Goal: Register for event/course

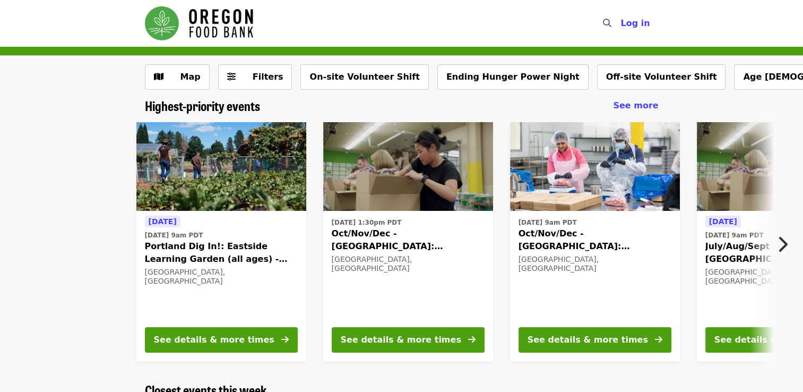
click at [782, 242] on icon "chevron-right icon" at bounding box center [782, 244] width 11 height 20
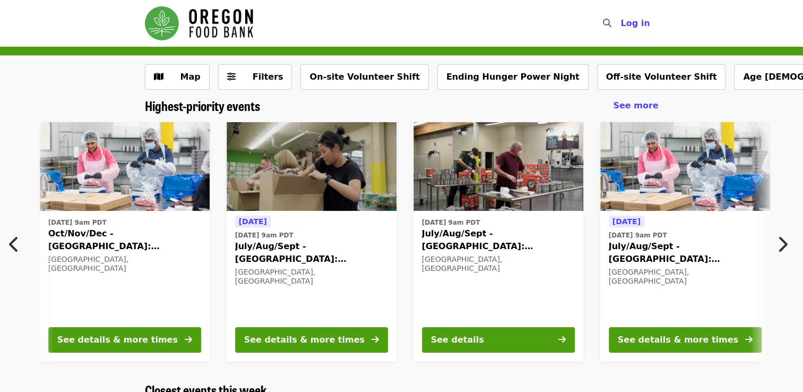
scroll to position [0, 571]
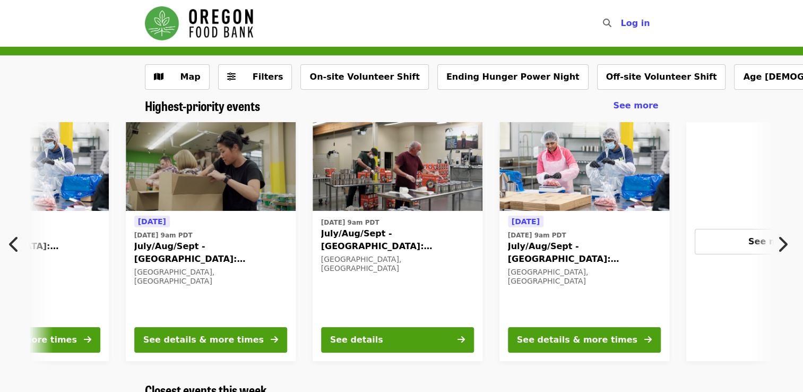
click at [782, 242] on icon "chevron-right icon" at bounding box center [782, 244] width 11 height 20
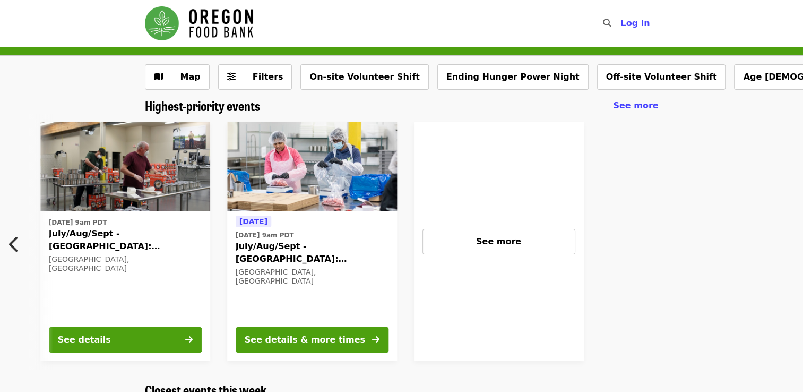
scroll to position [0, 849]
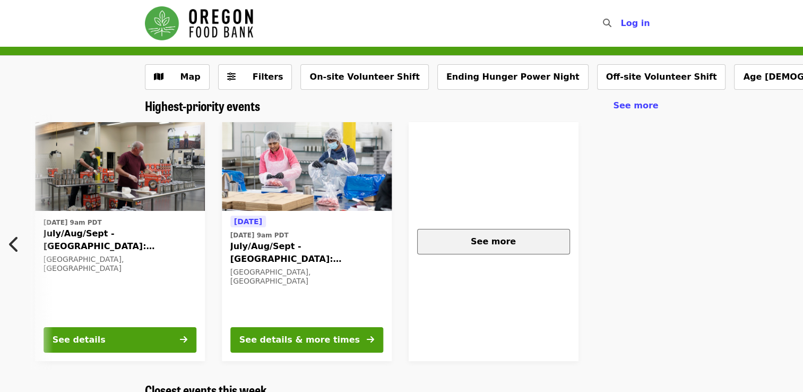
click at [499, 245] on span "See more" at bounding box center [493, 241] width 45 height 10
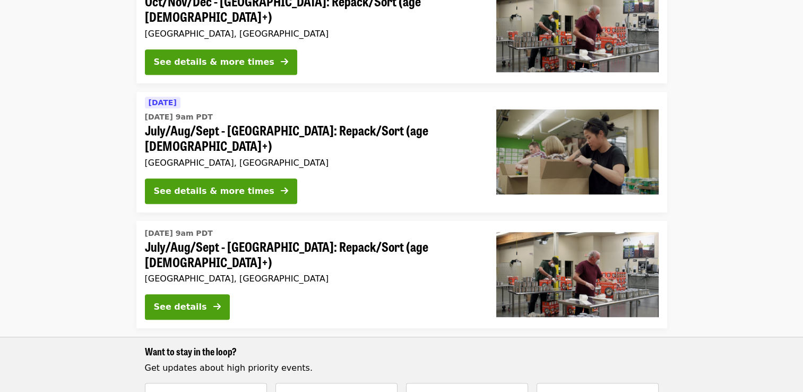
scroll to position [509, 0]
